Goal: Task Accomplishment & Management: Manage account settings

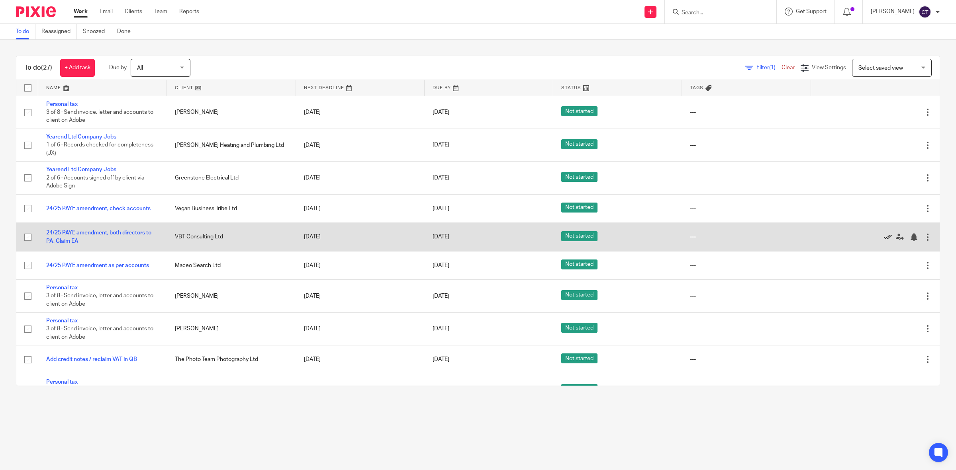
click at [883, 236] on icon at bounding box center [887, 237] width 8 height 8
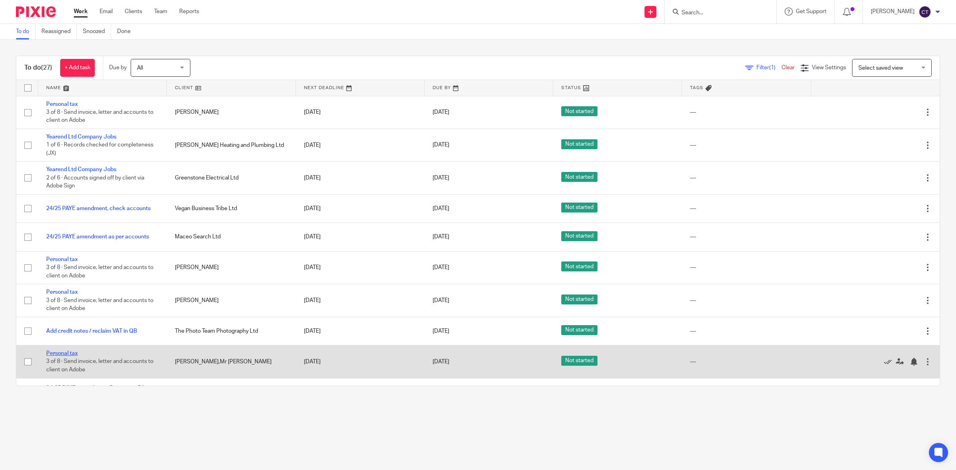
click at [68, 352] on link "Personal tax" at bounding box center [61, 354] width 31 height 6
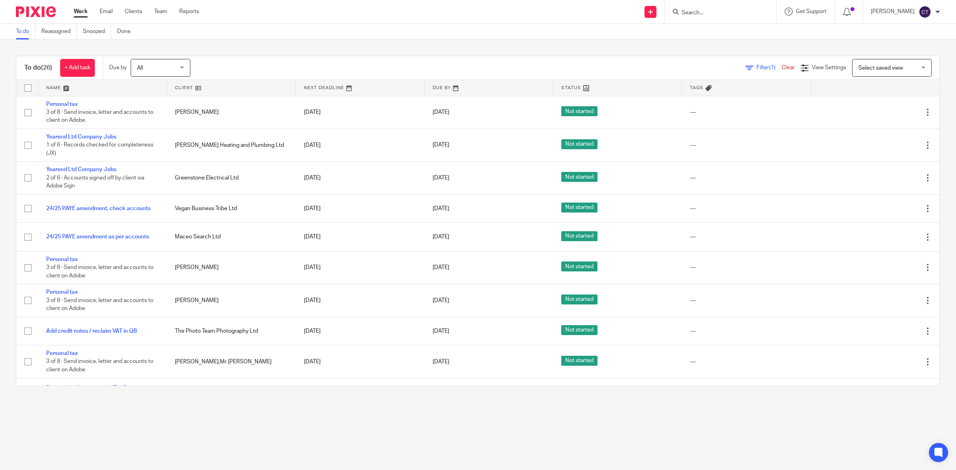
click at [726, 14] on input "Search" at bounding box center [716, 13] width 72 height 7
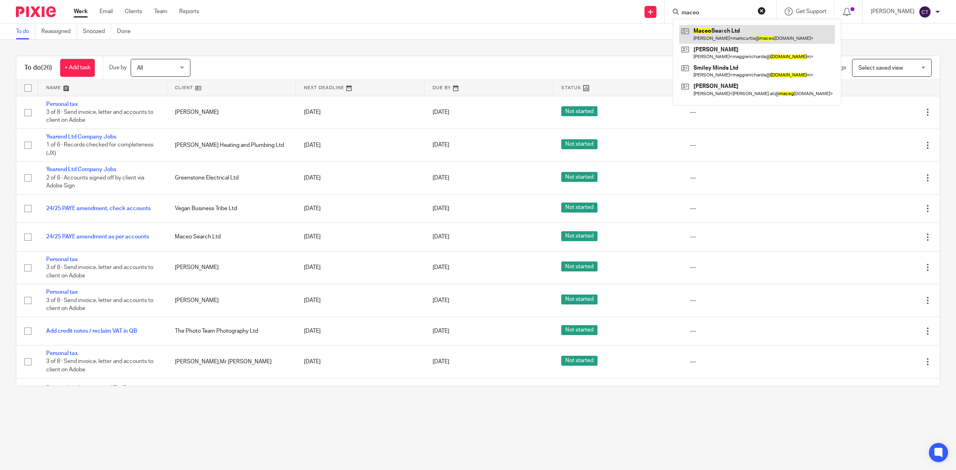
type input "maceo"
click at [743, 40] on link at bounding box center [757, 34] width 156 height 18
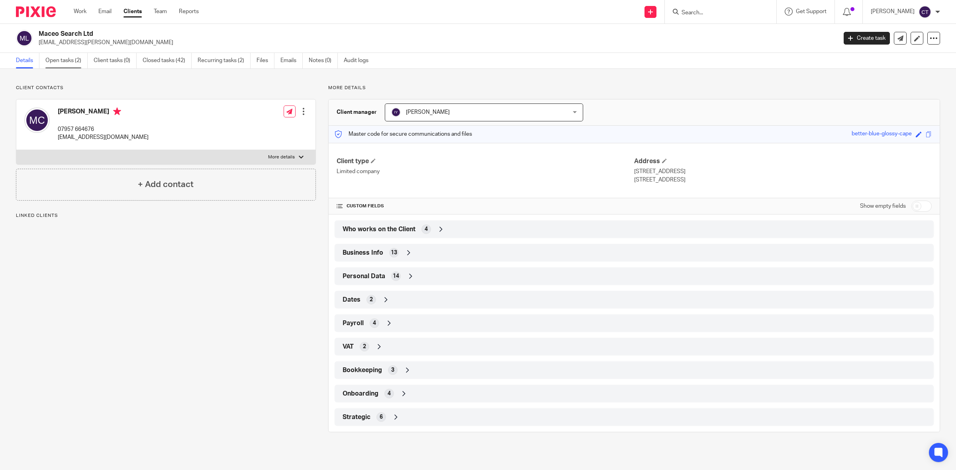
click at [68, 62] on link "Open tasks (2)" at bounding box center [66, 61] width 42 height 16
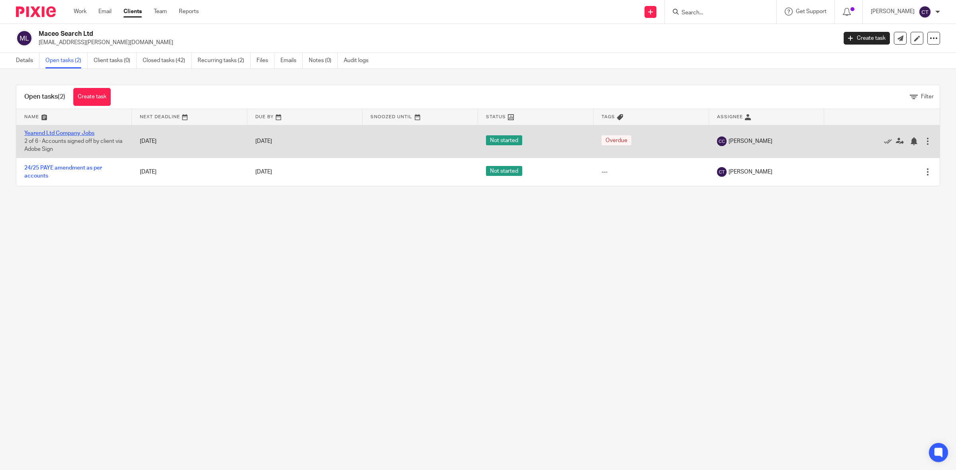
click at [90, 134] on link "Yearend Ltd Company Jobs" at bounding box center [59, 134] width 70 height 6
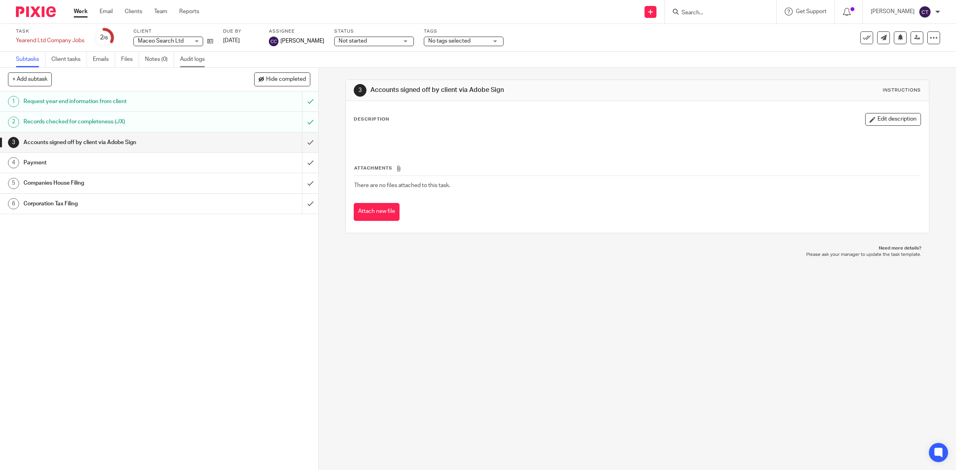
click at [196, 58] on link "Audit logs" at bounding box center [195, 60] width 31 height 16
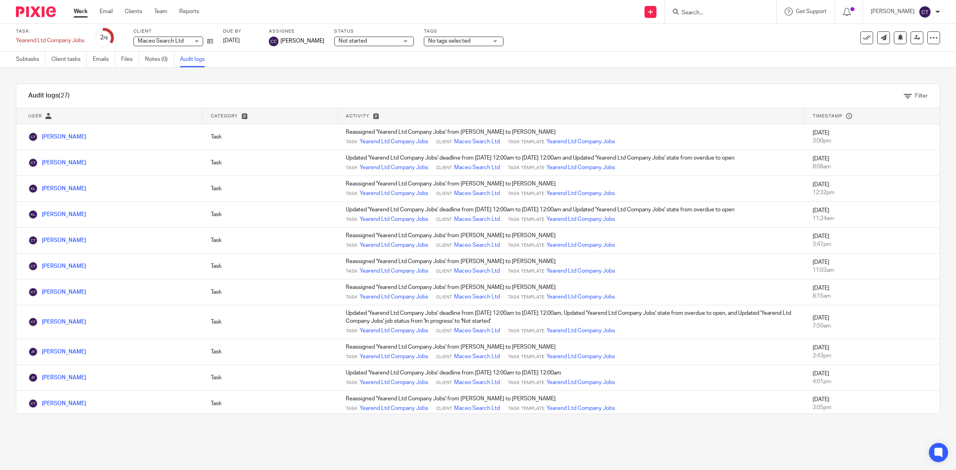
click at [80, 13] on link "Work" at bounding box center [81, 12] width 14 height 8
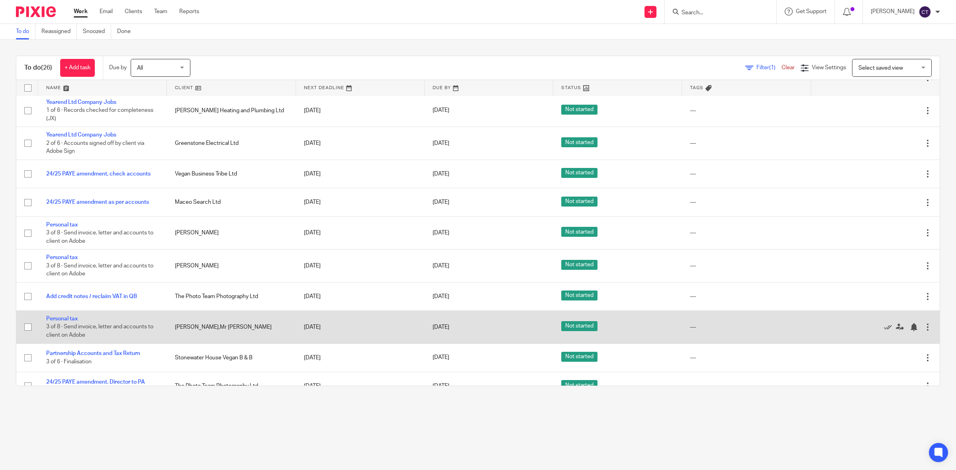
scroll to position [50, 0]
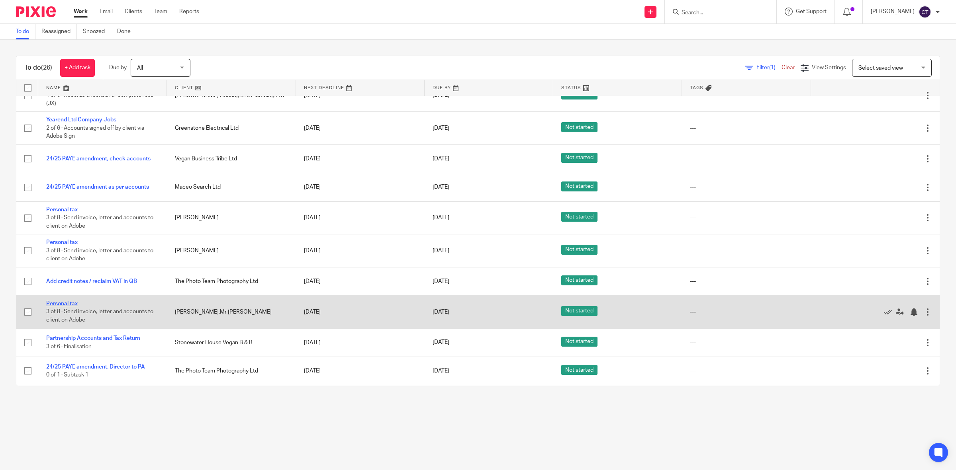
click at [72, 303] on link "Personal tax" at bounding box center [61, 304] width 31 height 6
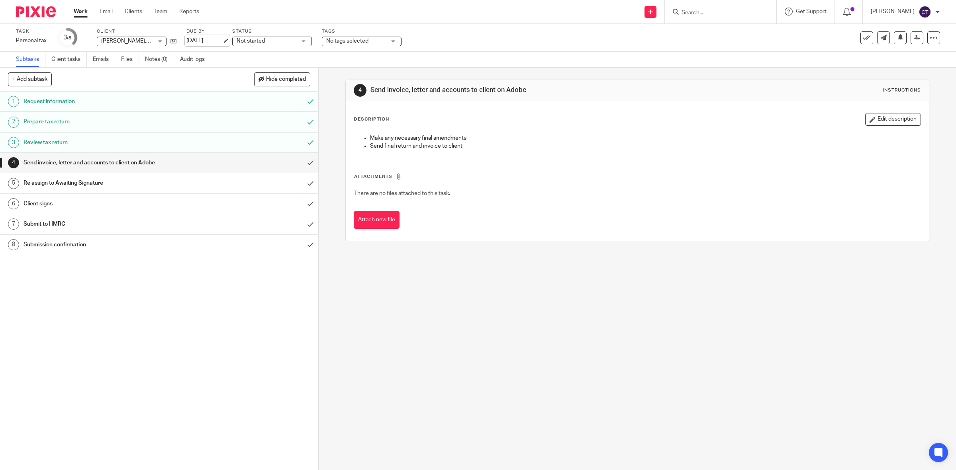
click at [205, 41] on link "[DATE]" at bounding box center [204, 41] width 36 height 8
click at [914, 38] on icon at bounding box center [917, 38] width 6 height 6
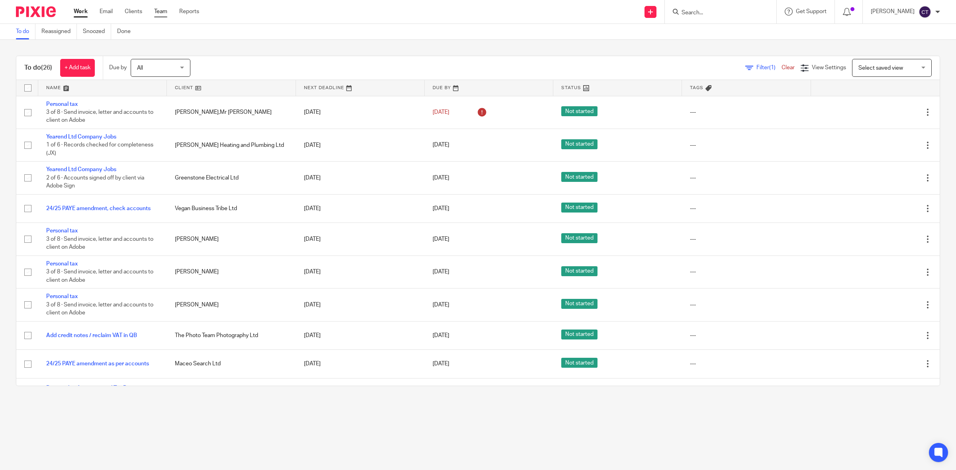
click at [156, 12] on link "Team" at bounding box center [160, 12] width 13 height 8
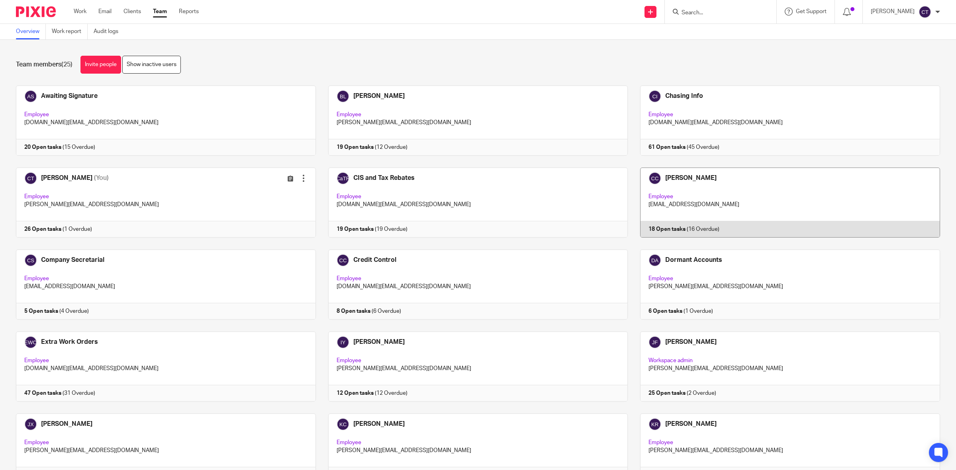
click at [716, 205] on link at bounding box center [783, 203] width 312 height 70
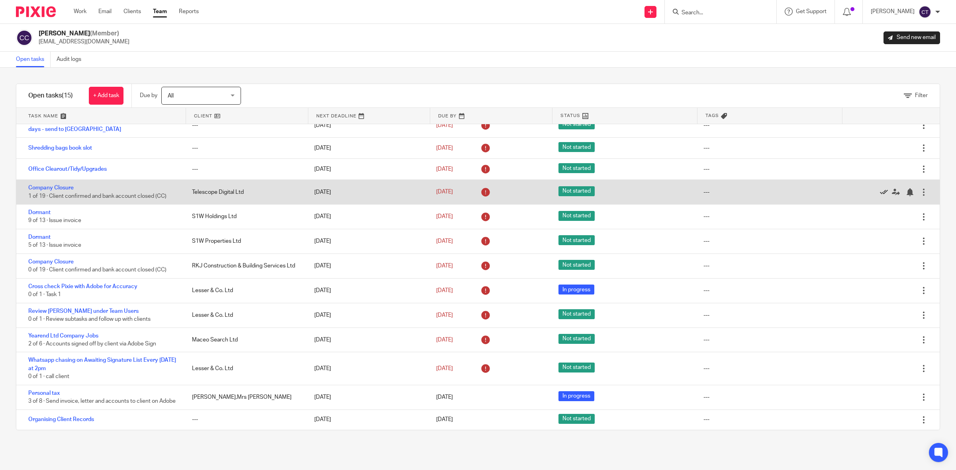
scroll to position [65, 0]
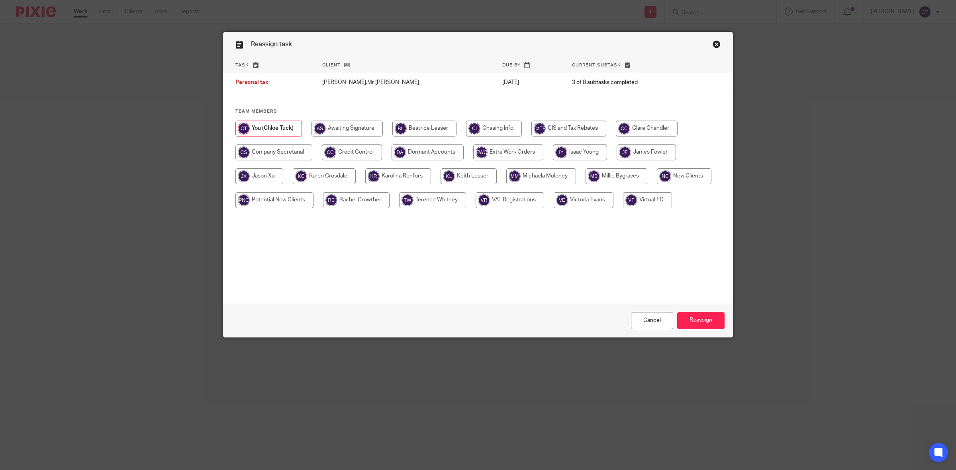
click at [644, 123] on input "radio" at bounding box center [647, 129] width 62 height 16
radio input "true"
click at [696, 321] on input "Reassign" at bounding box center [700, 320] width 47 height 17
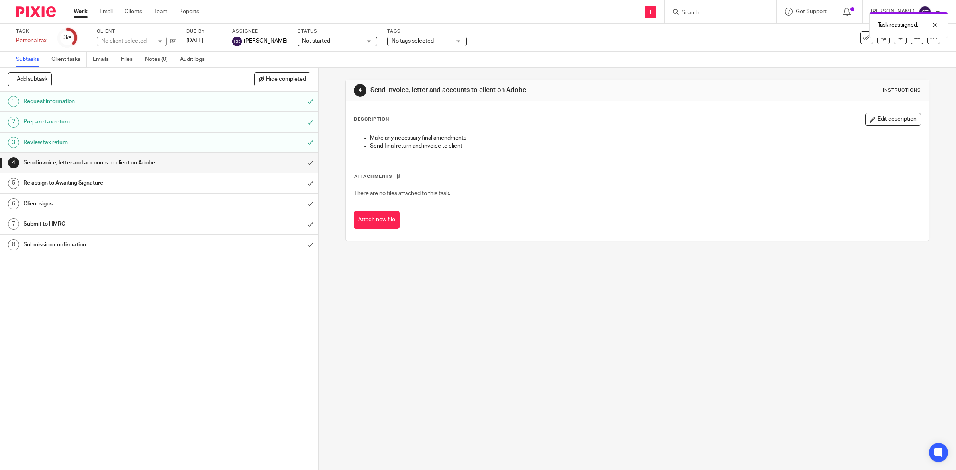
click at [75, 11] on link "Work" at bounding box center [81, 12] width 14 height 8
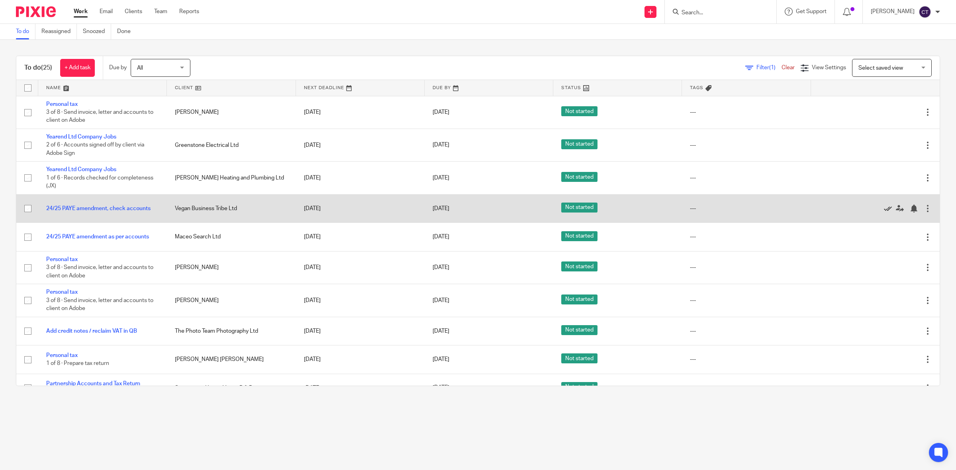
click at [883, 208] on icon at bounding box center [887, 209] width 8 height 8
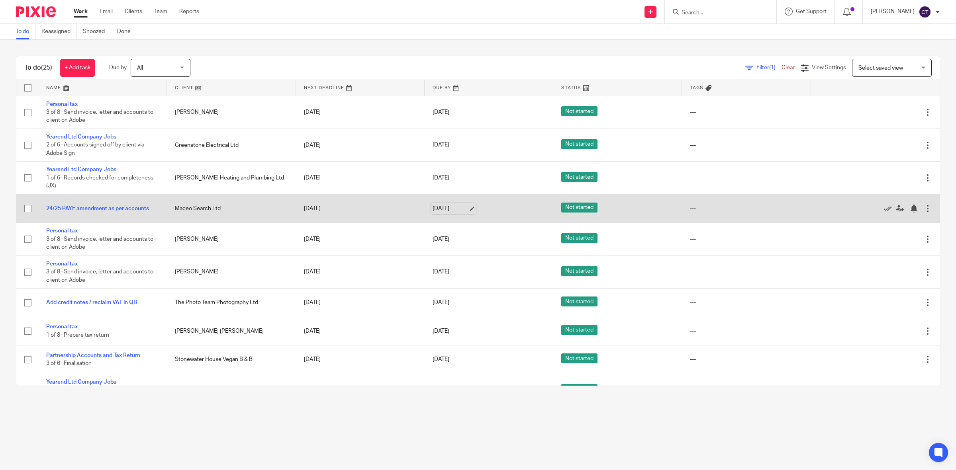
click at [456, 209] on link "[DATE]" at bounding box center [450, 209] width 36 height 8
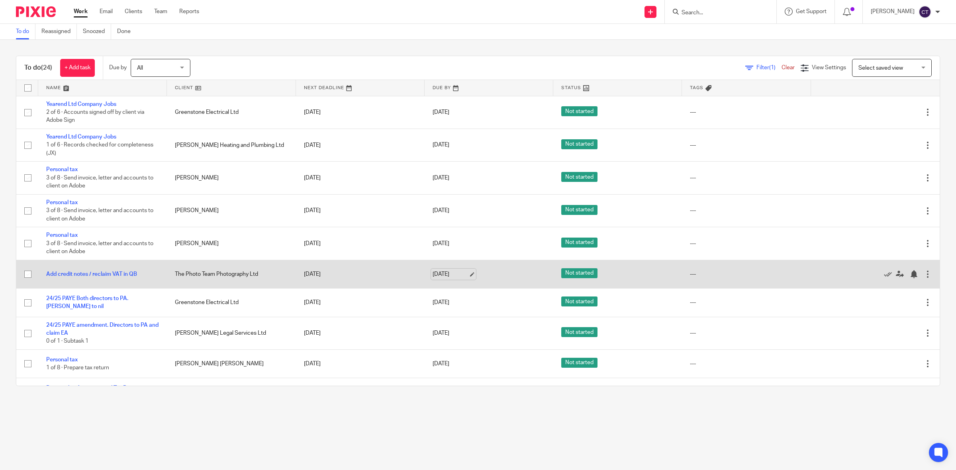
click at [453, 273] on link "[DATE]" at bounding box center [450, 274] width 36 height 8
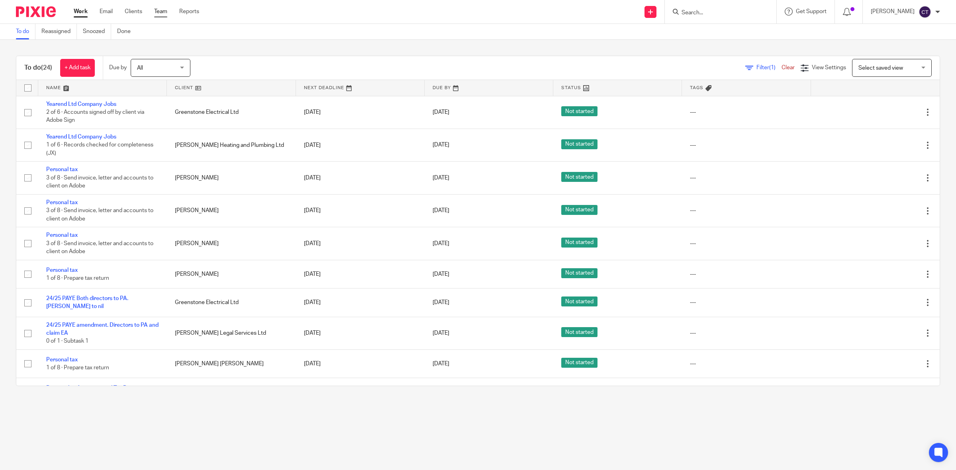
click at [165, 14] on link "Team" at bounding box center [160, 12] width 13 height 8
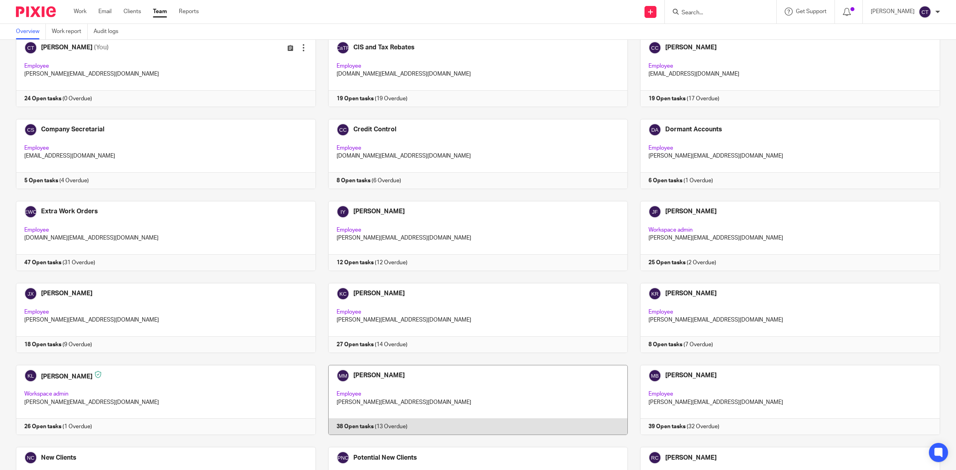
scroll to position [149, 0]
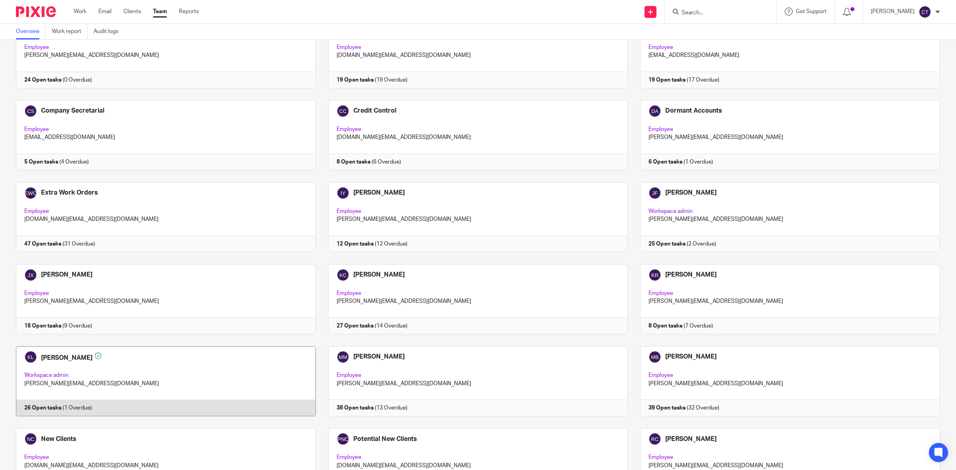
click at [175, 366] on link at bounding box center [160, 381] width 312 height 70
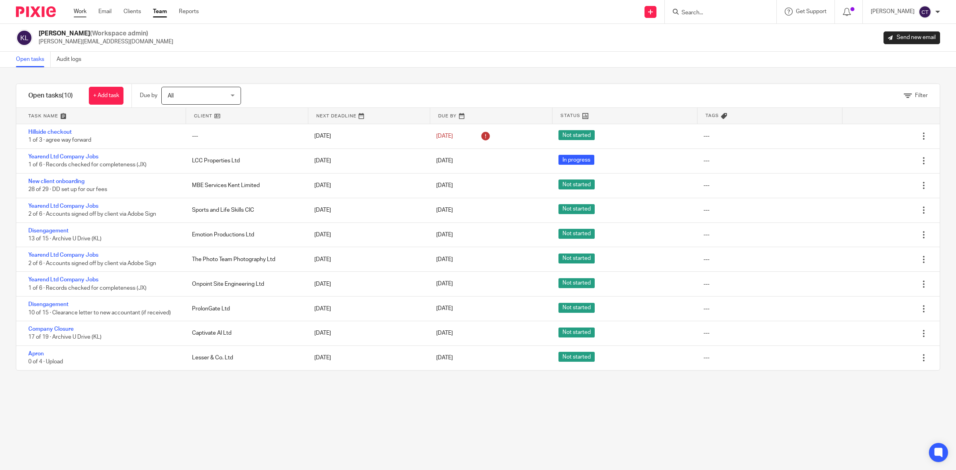
click at [76, 10] on link "Work" at bounding box center [80, 12] width 13 height 8
